Goal: Check status: Check status

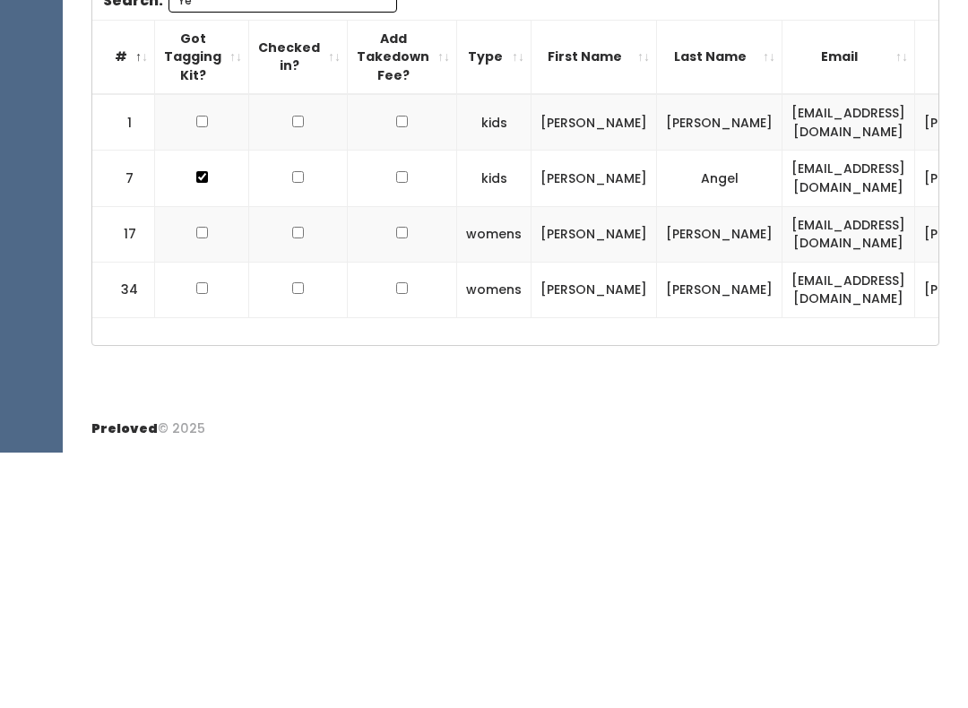
type input "Y"
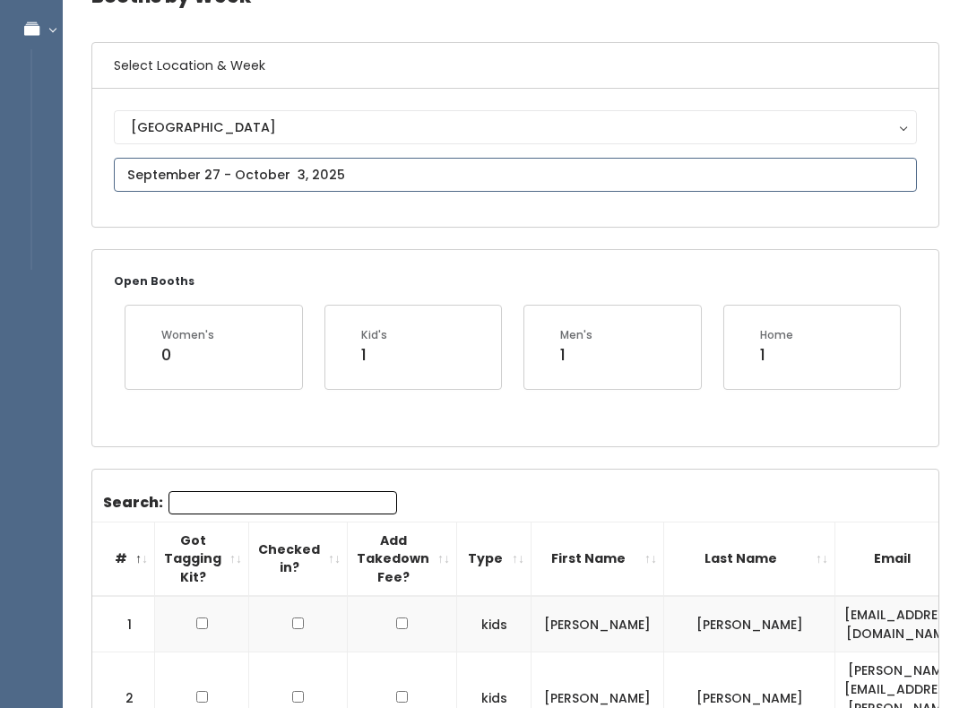
click at [684, 173] on input "text" at bounding box center [515, 175] width 803 height 34
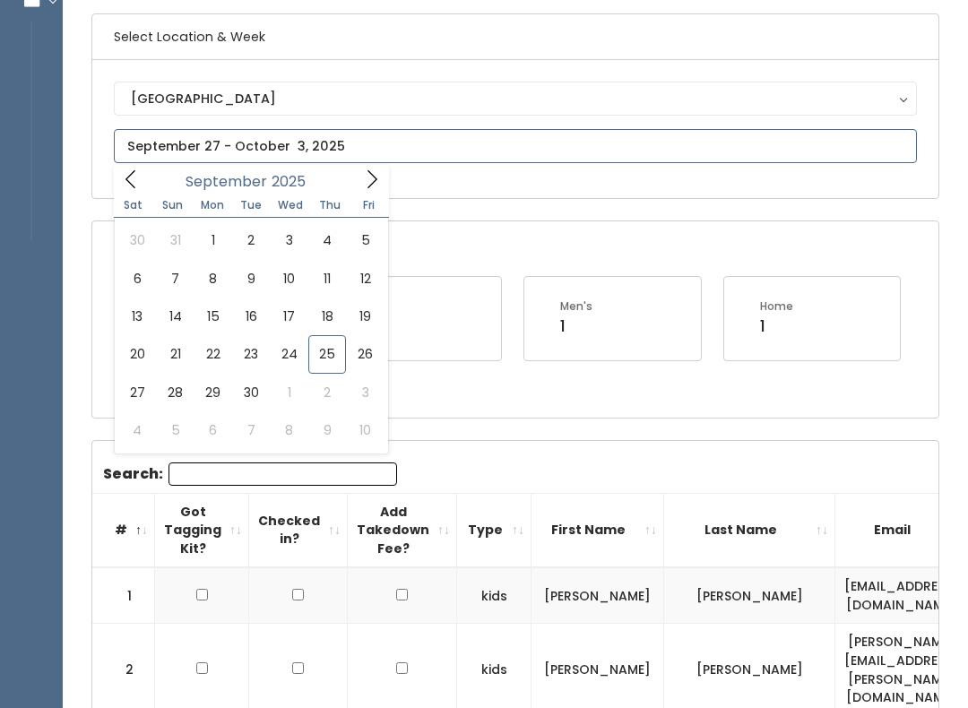
scroll to position [133, 0]
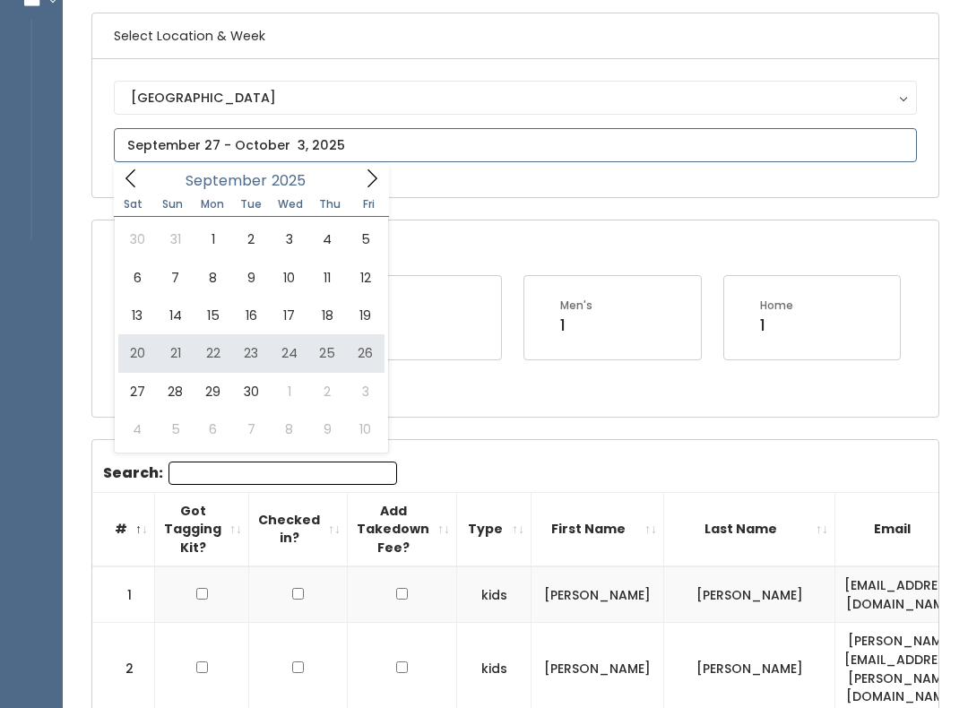
type input "[DATE] to [DATE]"
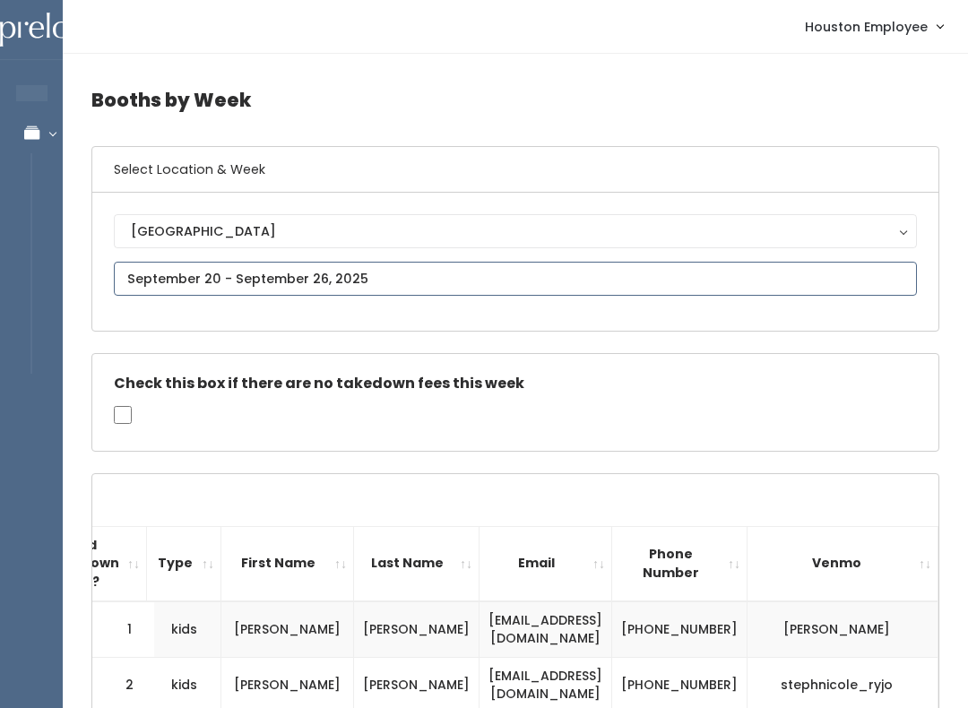
click at [635, 288] on input "text" at bounding box center [515, 279] width 803 height 34
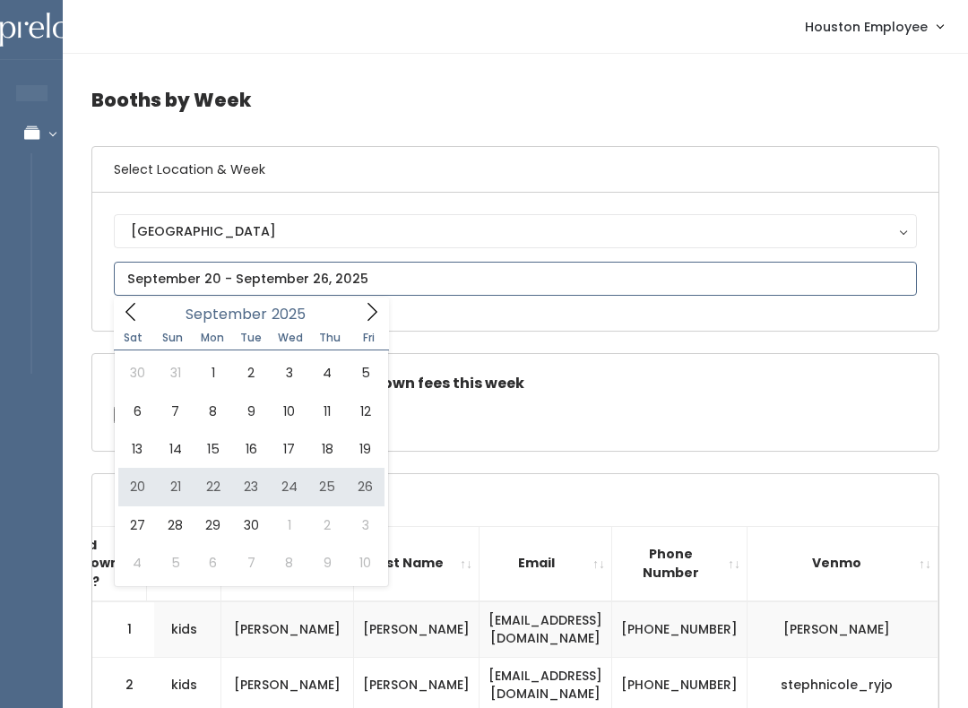
type input "[DATE] to [DATE]"
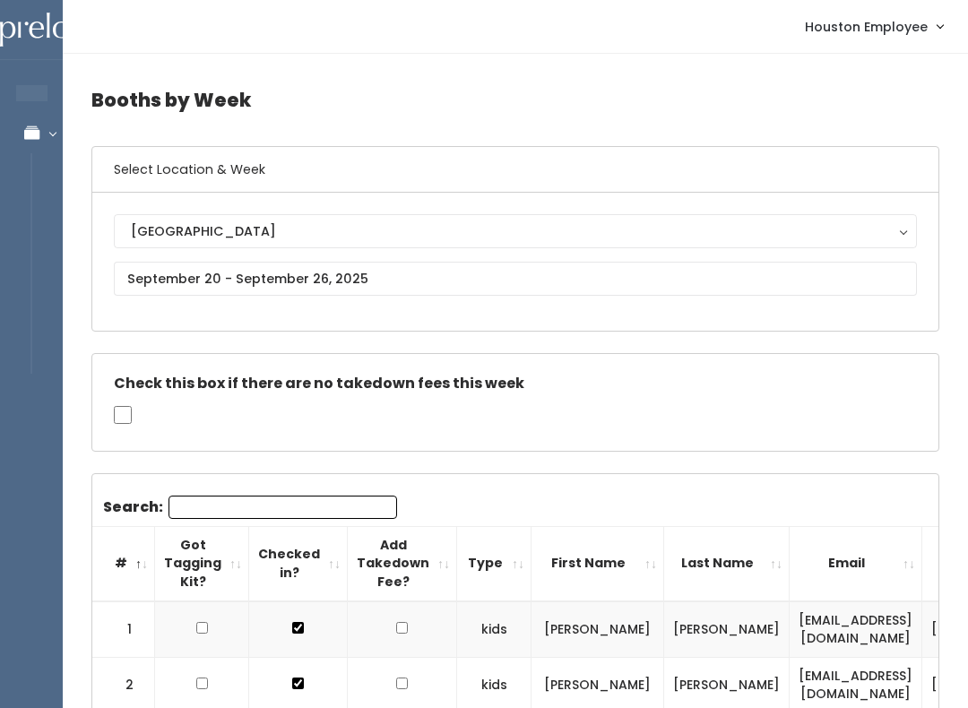
click at [316, 507] on input "Search:" at bounding box center [283, 507] width 229 height 23
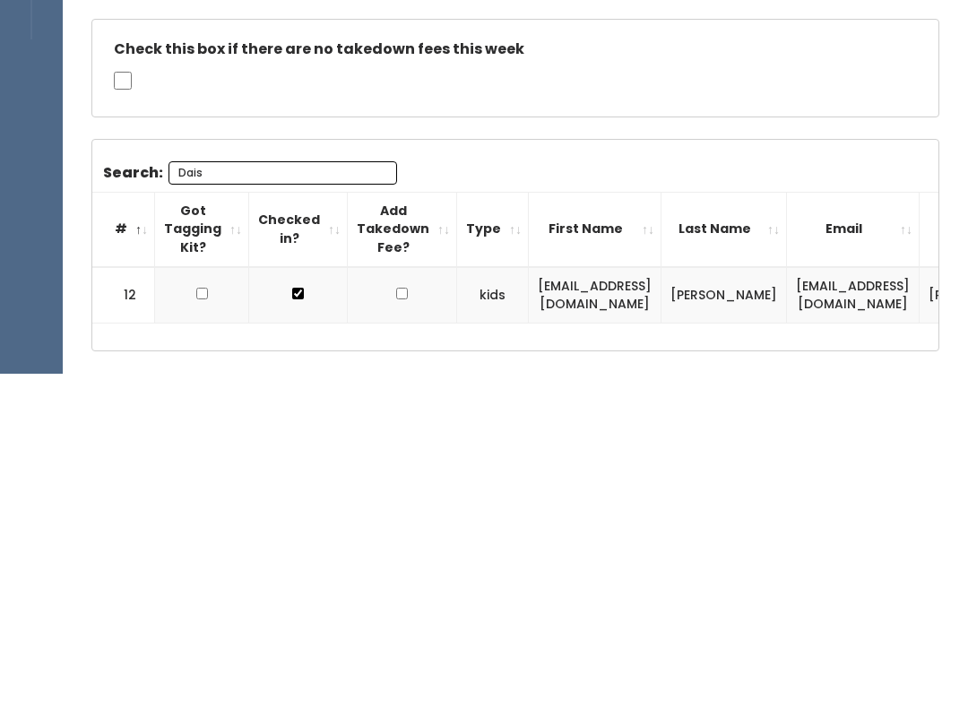
type input "Daisy"
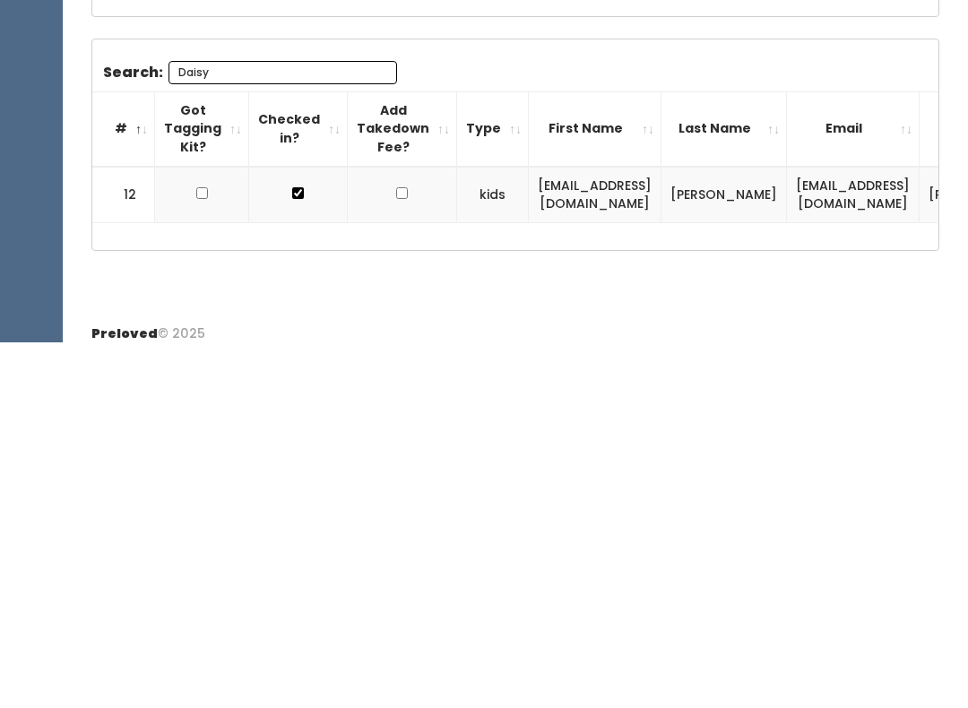
scroll to position [97, 0]
